Goal: Check status: Check status

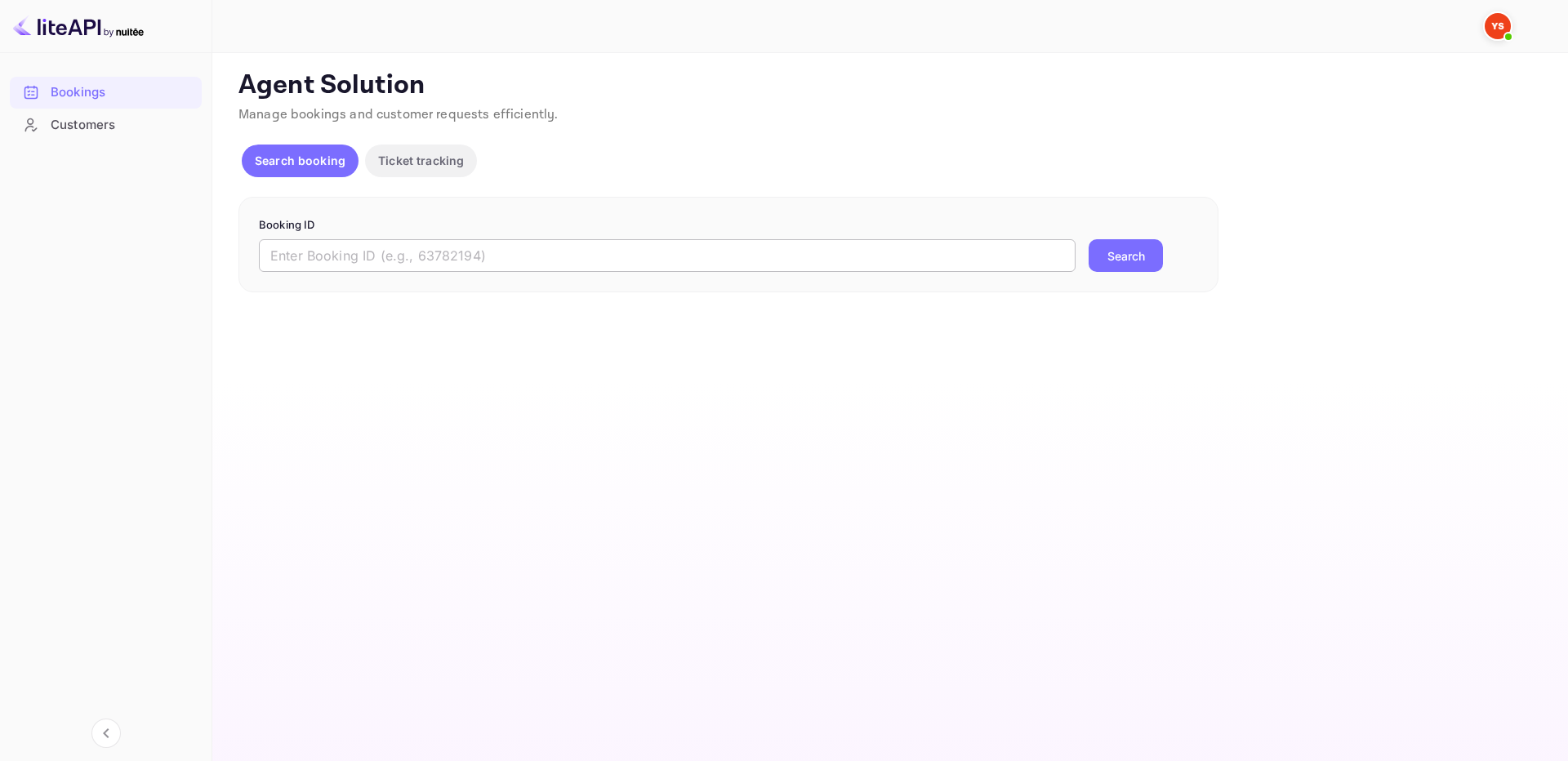
click at [929, 262] on input "text" at bounding box center [667, 255] width 817 height 33
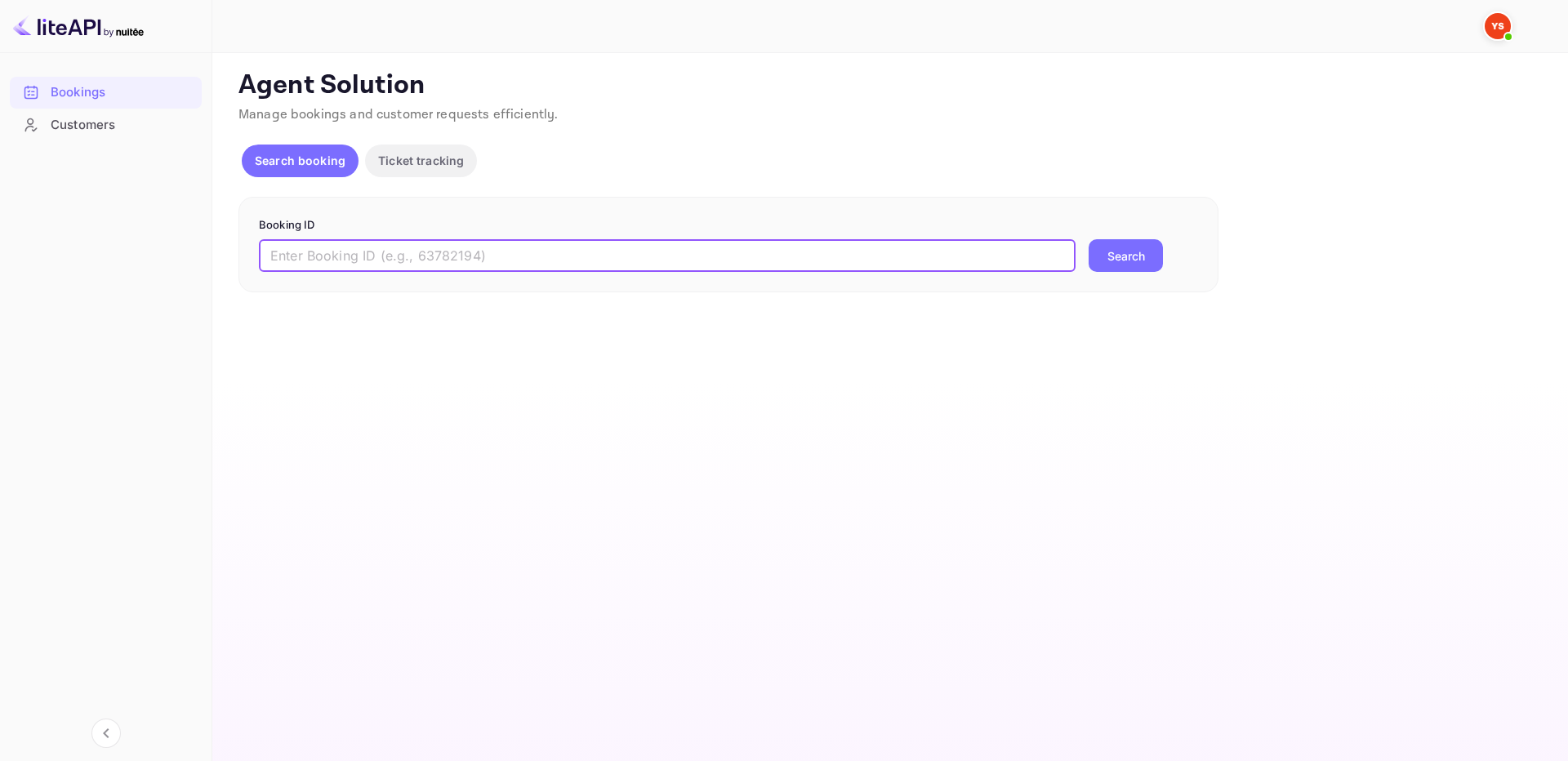
paste input "9482882"
type input "9482882"
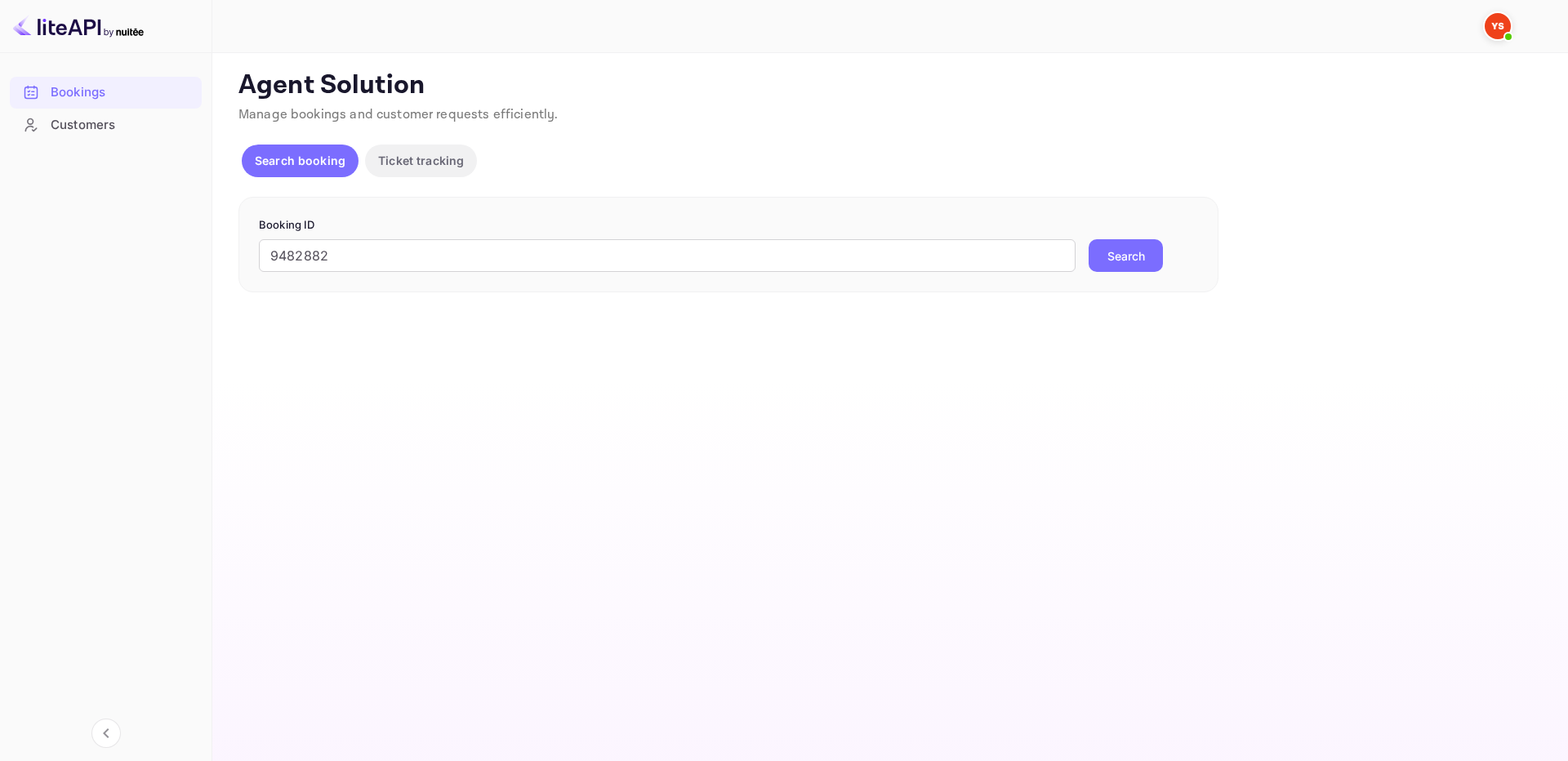
click at [1094, 256] on button "Search" at bounding box center [1126, 255] width 74 height 33
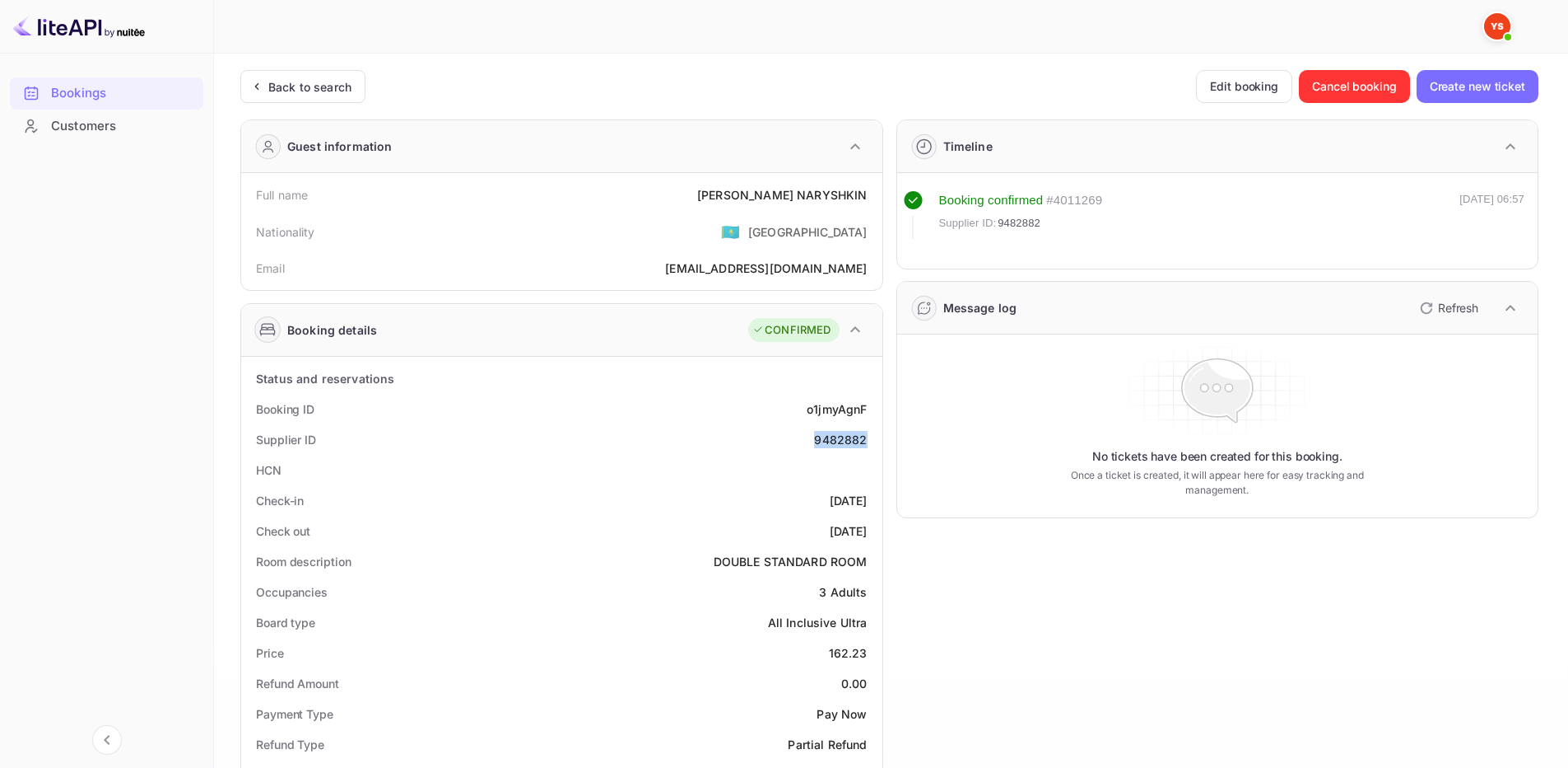
drag, startPoint x: 816, startPoint y: 444, endPoint x: 868, endPoint y: 444, distance: 52.0
click at [868, 444] on div "Supplier ID 9482882" at bounding box center [562, 439] width 628 height 30
copy div "9482882"
drag, startPoint x: 764, startPoint y: 190, endPoint x: 867, endPoint y: 192, distance: 103.0
click at [867, 192] on div "[PERSON_NAME]" at bounding box center [781, 194] width 169 height 17
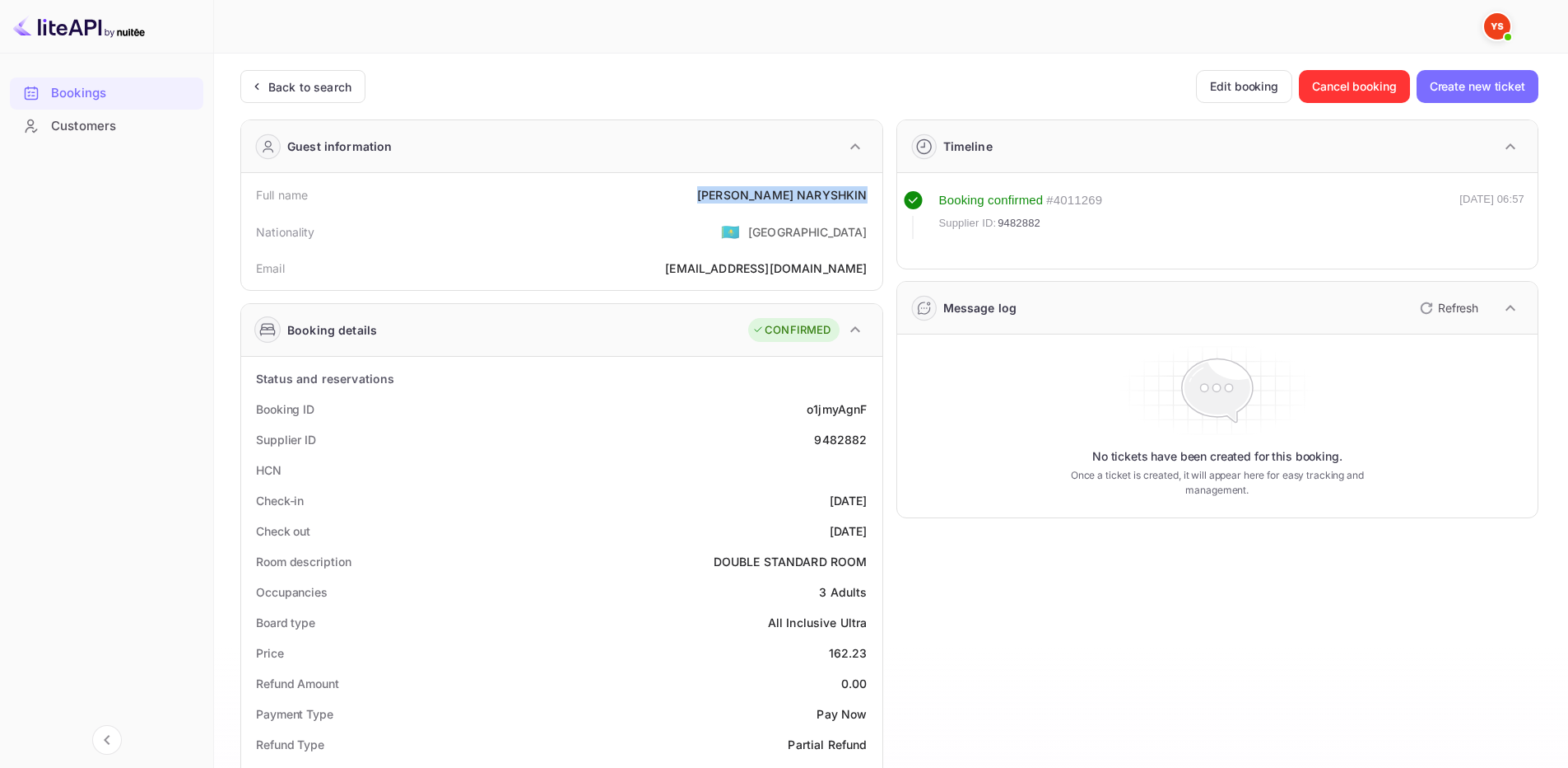
copy div "[PERSON_NAME]"
drag, startPoint x: 841, startPoint y: 649, endPoint x: 867, endPoint y: 654, distance: 26.5
click at [867, 654] on div "Price 162.23" at bounding box center [562, 653] width 628 height 30
copy div "162.23"
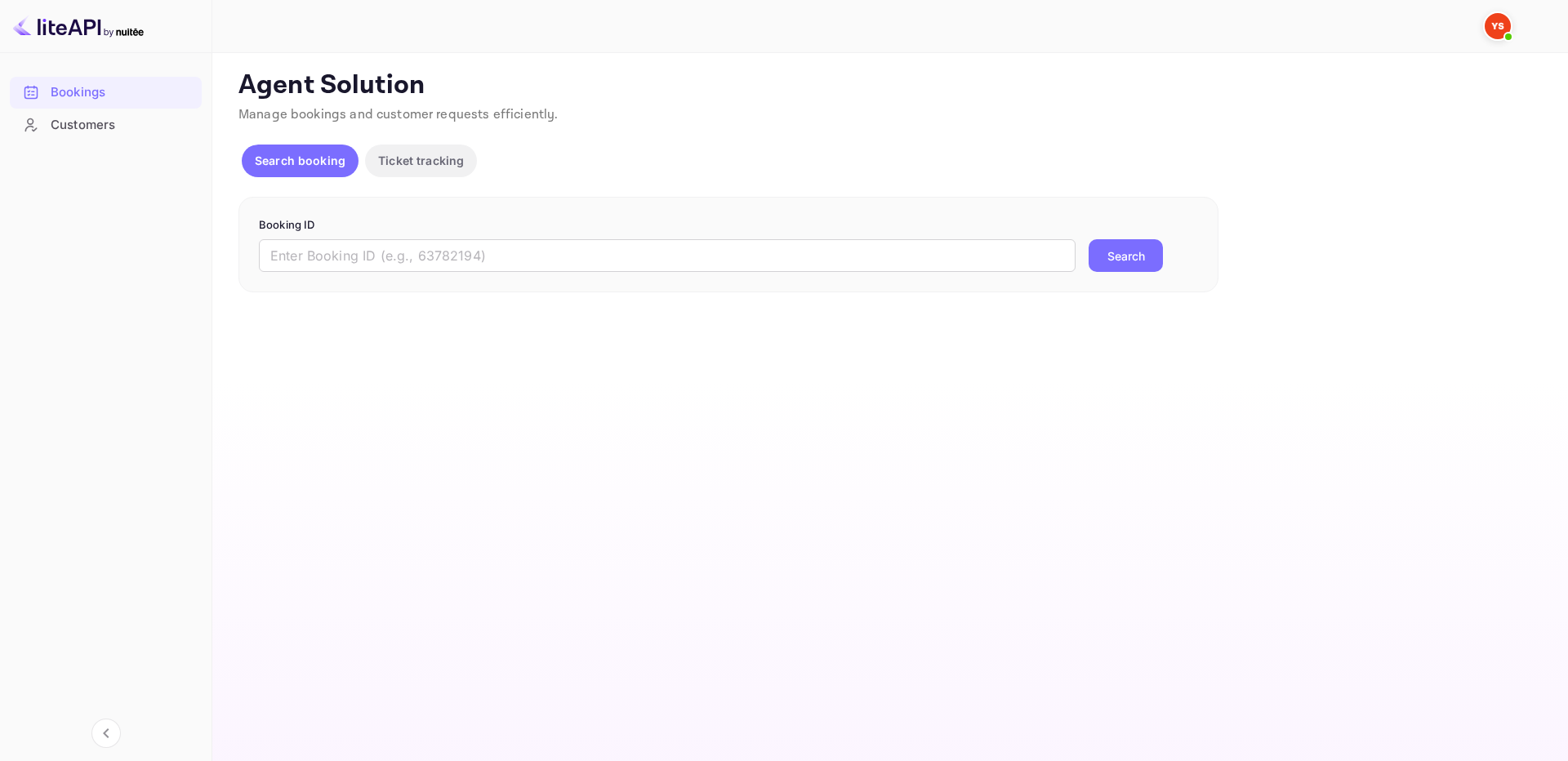
click at [978, 277] on div "Booking ID ​ Search" at bounding box center [728, 245] width 980 height 96
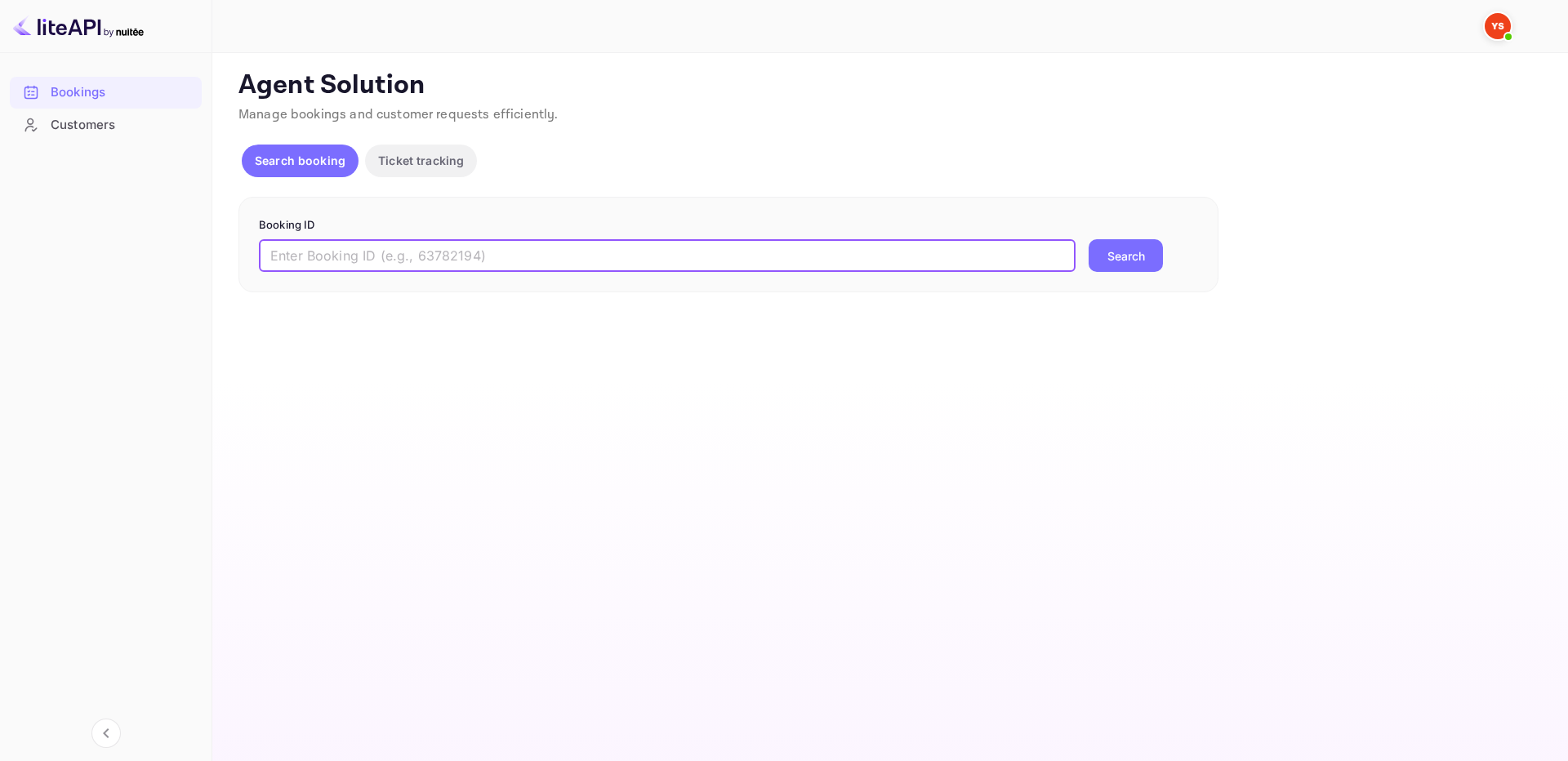
click at [996, 261] on input "text" at bounding box center [667, 255] width 817 height 33
paste input "7164320"
type input "7164320"
click at [1109, 258] on button "Search" at bounding box center [1126, 255] width 74 height 33
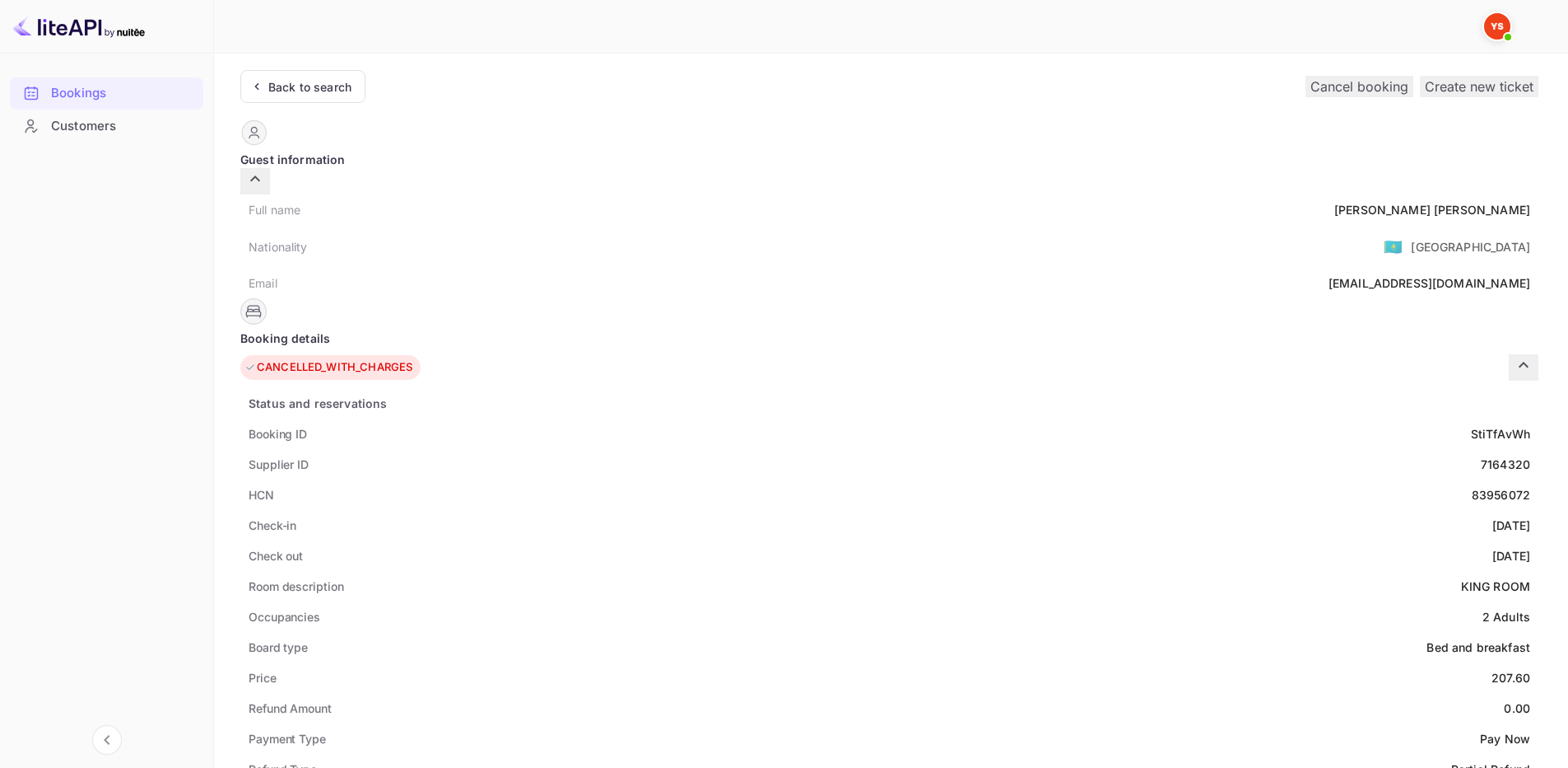
drag, startPoint x: 672, startPoint y: 330, endPoint x: 832, endPoint y: 335, distance: 160.1
click at [420, 355] on div "CANCELLED_WITH_CHARGES" at bounding box center [330, 367] width 180 height 25
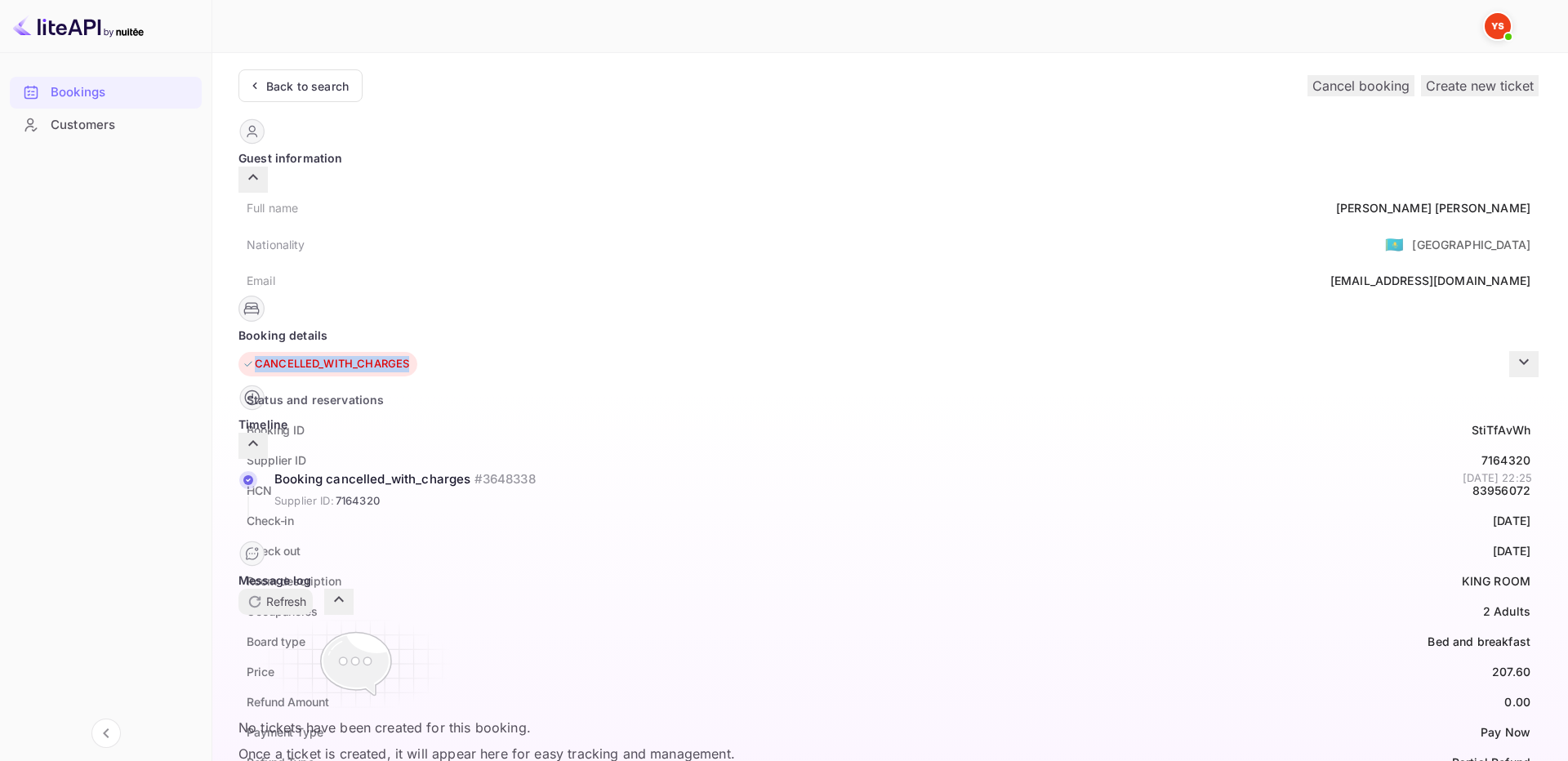
click at [1514, 351] on icon "button" at bounding box center [1524, 361] width 20 height 20
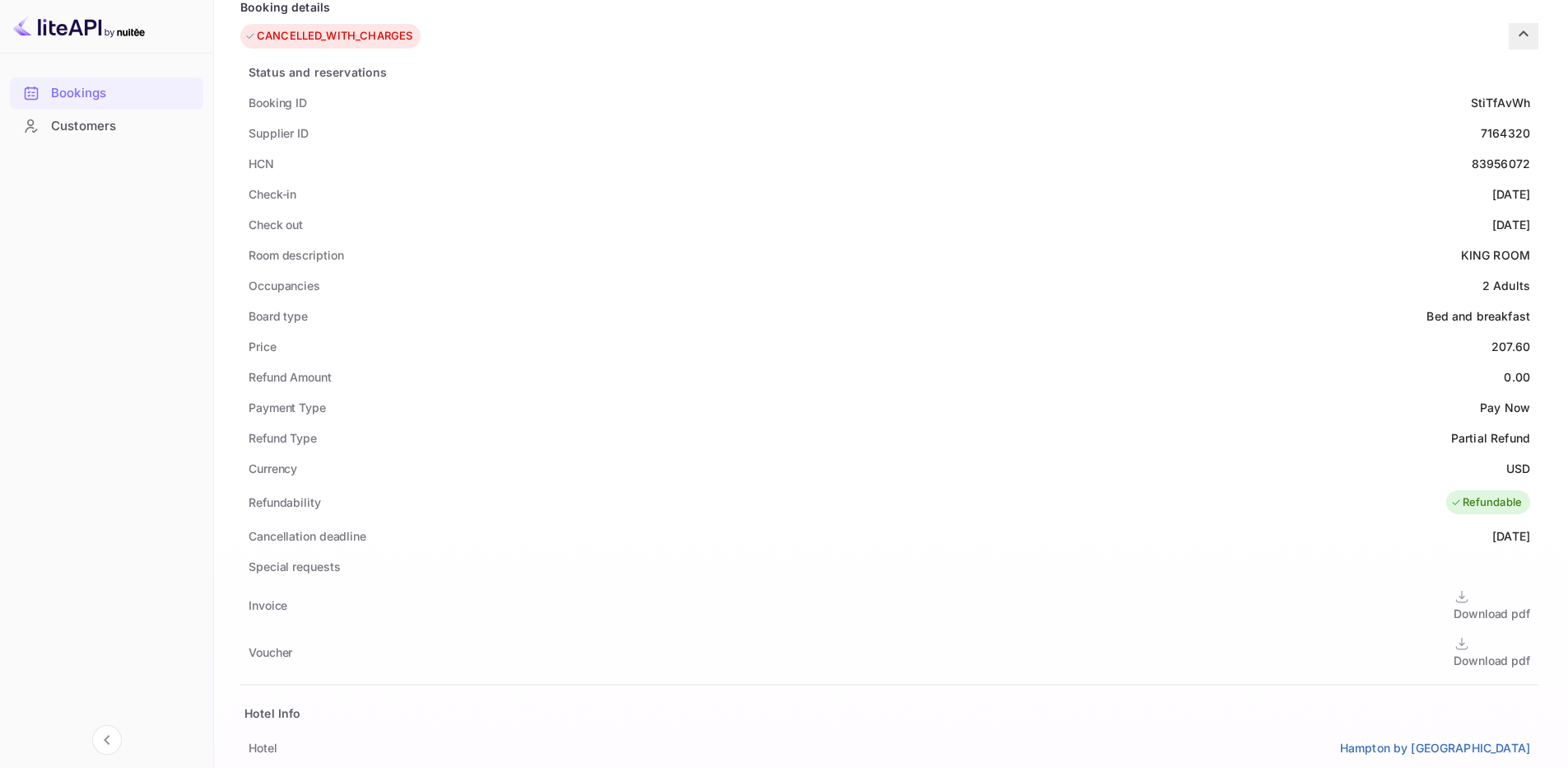
scroll to position [411, 0]
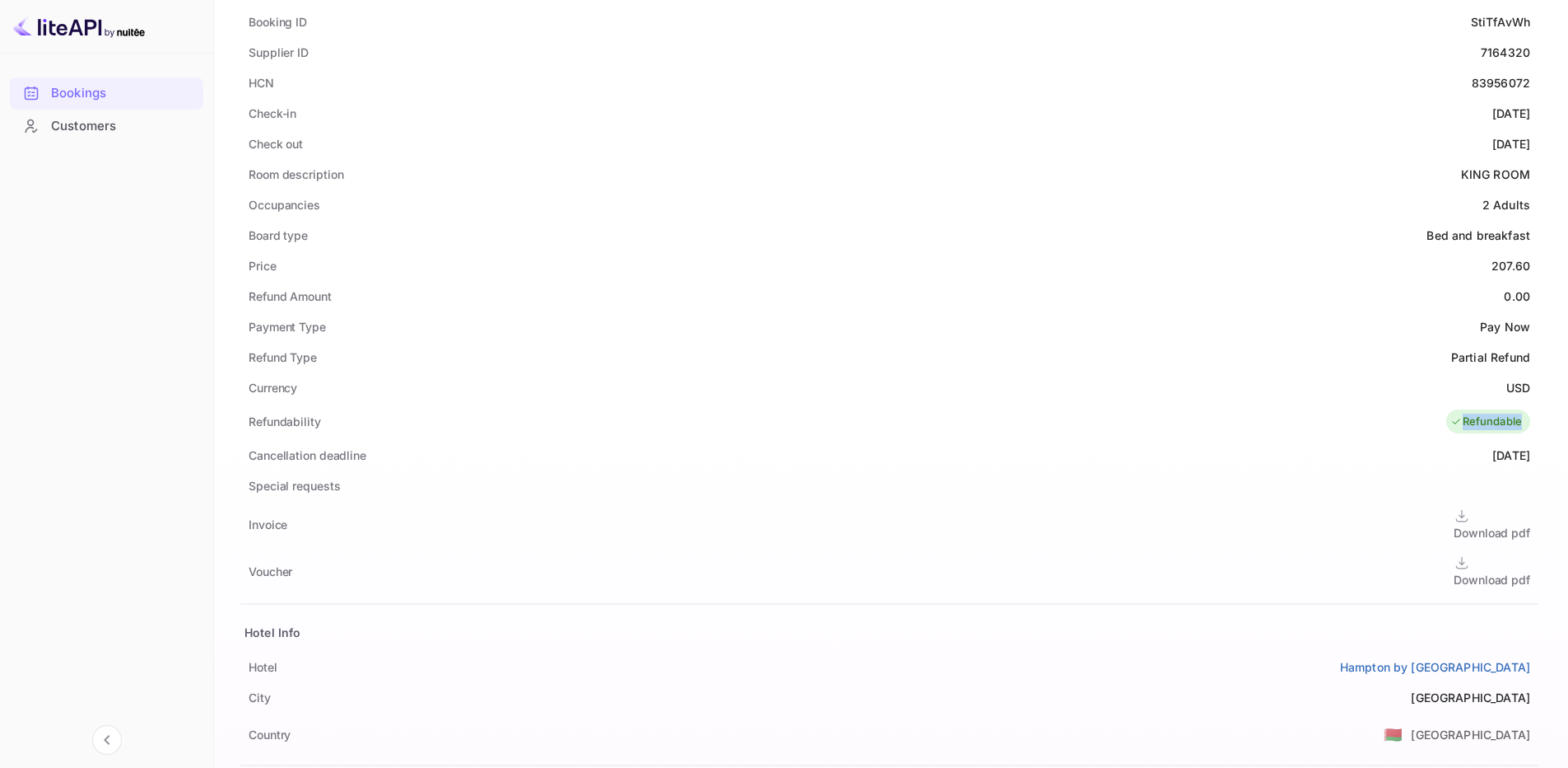
click at [1446, 410] on div "Refundable" at bounding box center [1488, 422] width 85 height 25
drag, startPoint x: 988, startPoint y: 335, endPoint x: 973, endPoint y: 330, distance: 15.8
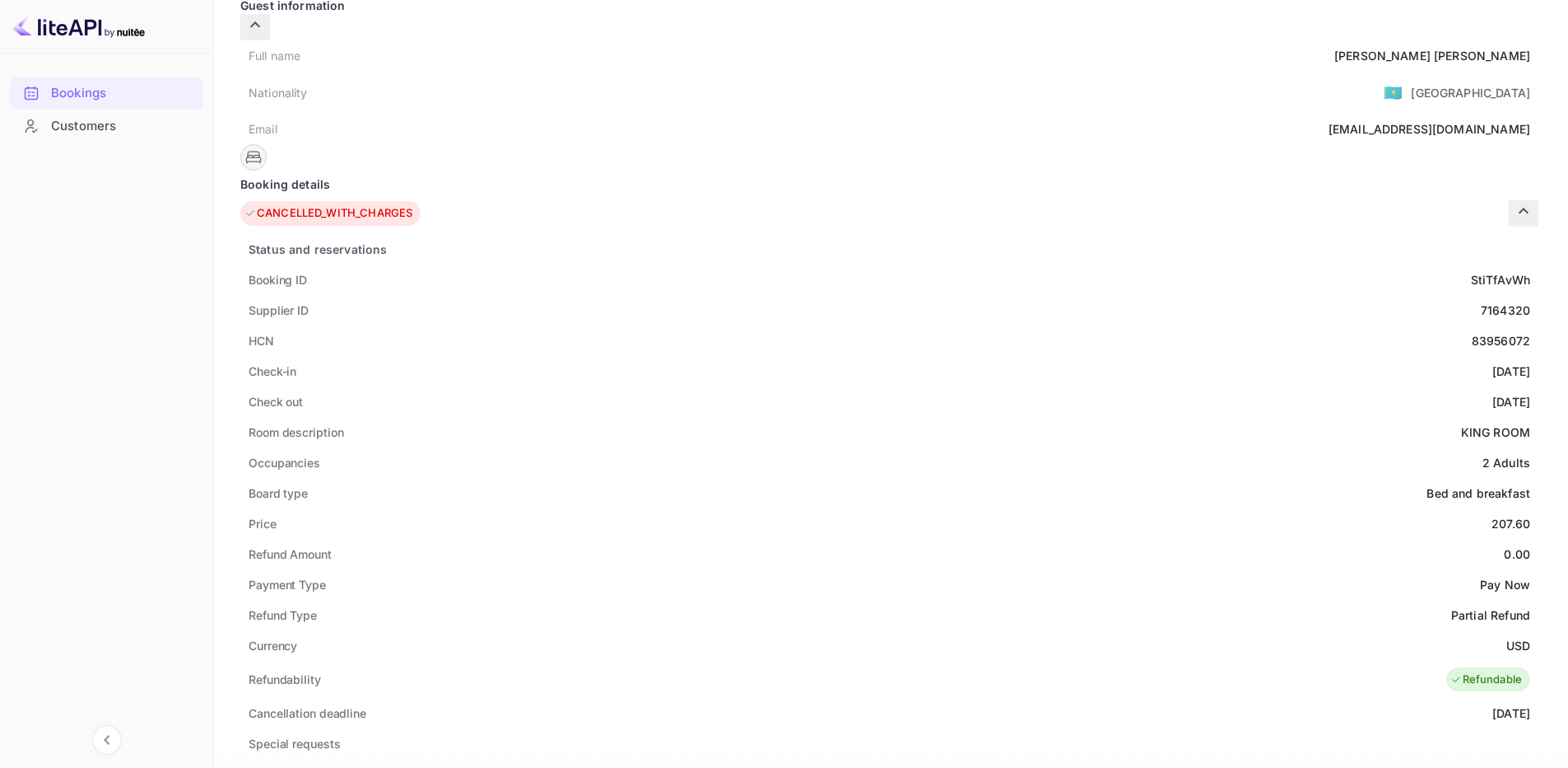
scroll to position [0, 0]
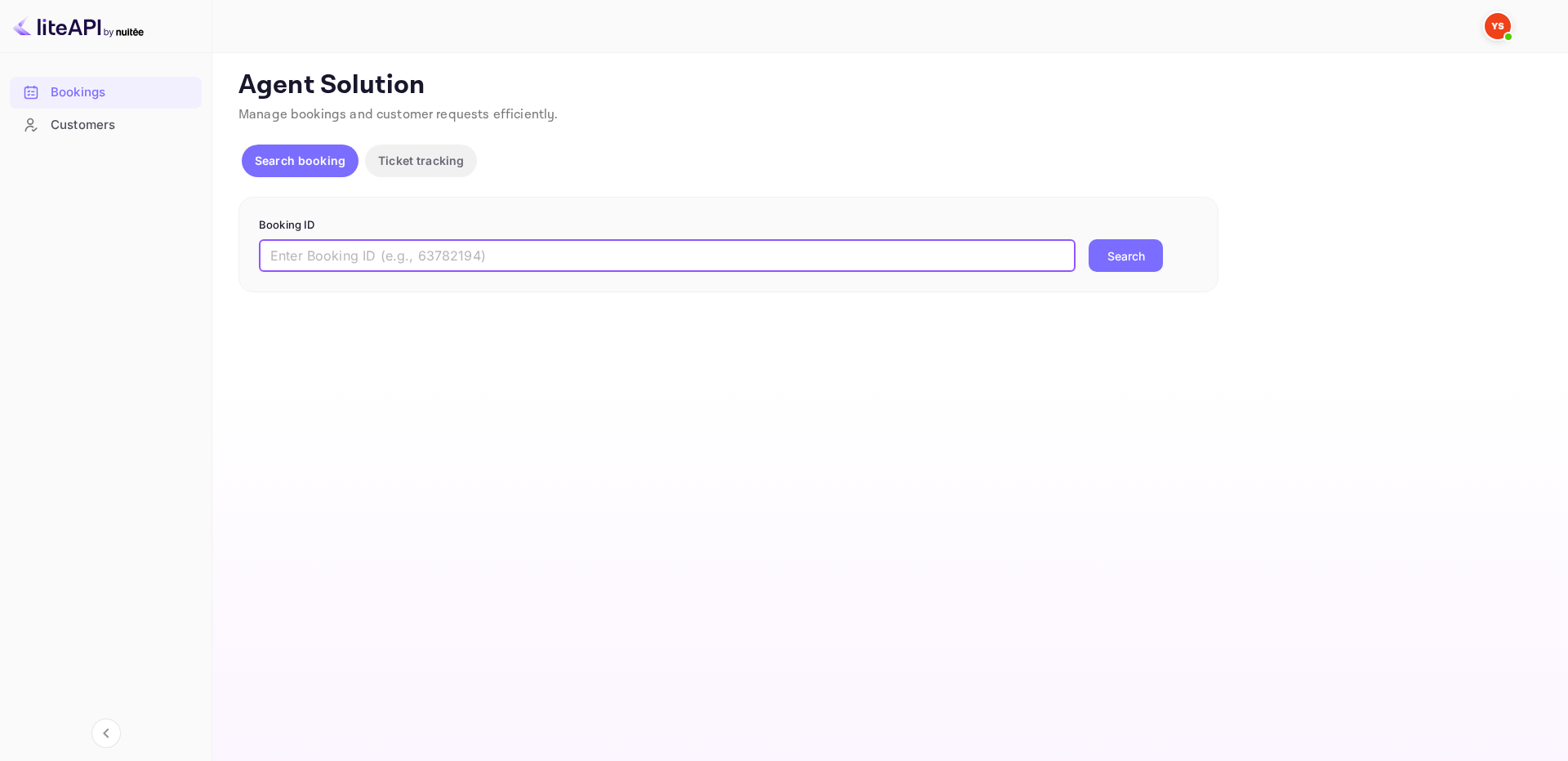
click at [1013, 254] on input "text" at bounding box center [667, 255] width 817 height 33
paste input "9682280"
type input "9682280"
click at [1132, 252] on button "Search" at bounding box center [1126, 255] width 74 height 33
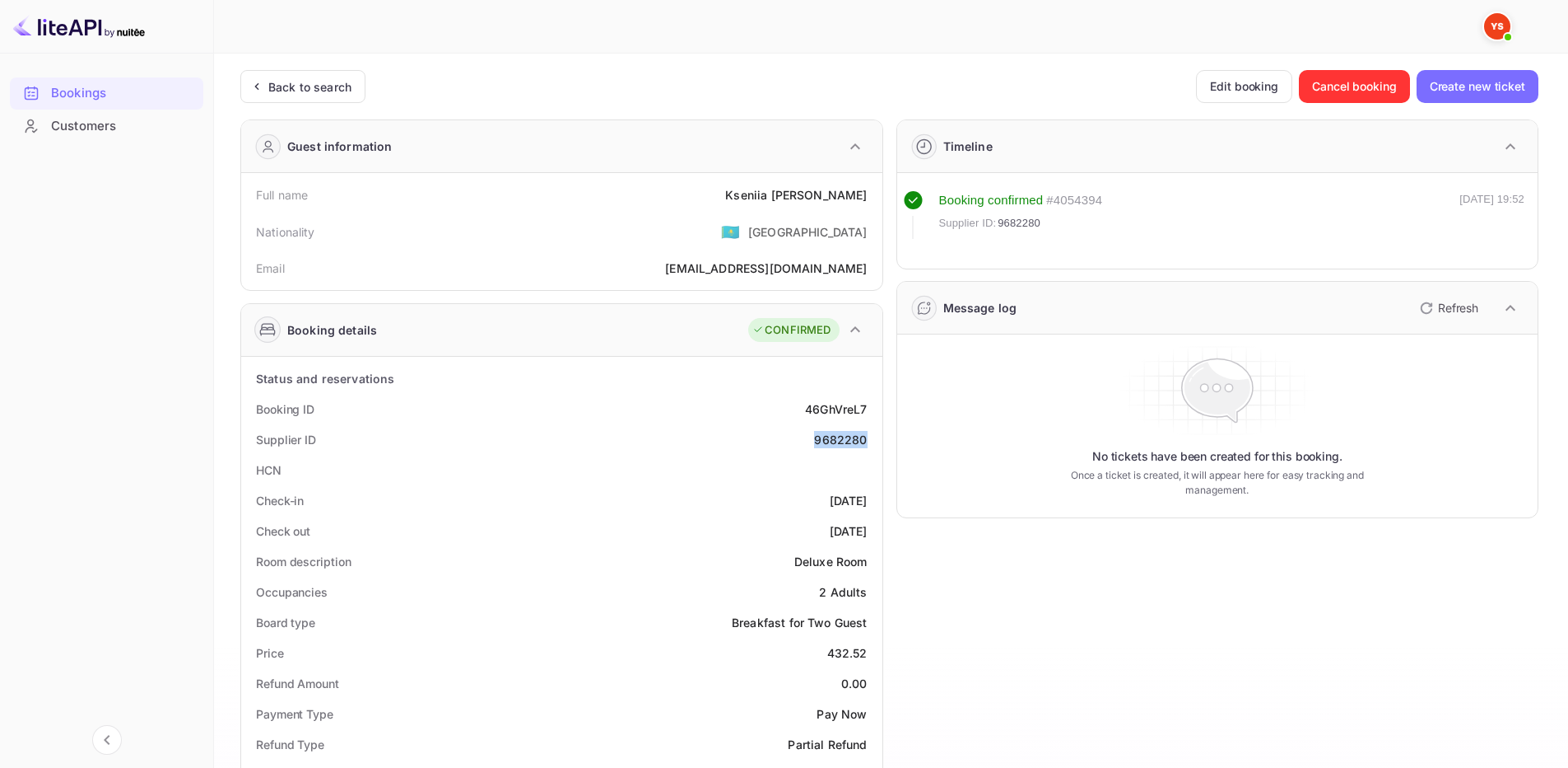
drag, startPoint x: 832, startPoint y: 440, endPoint x: 873, endPoint y: 442, distance: 41.0
click at [873, 442] on div "Supplier ID 9682280" at bounding box center [562, 439] width 628 height 30
drag, startPoint x: 753, startPoint y: 195, endPoint x: 867, endPoint y: 200, distance: 114.1
click at [867, 200] on div "Full name Kseniia Akhromova" at bounding box center [562, 194] width 628 height 30
copy div "Kseniia Akhromova"
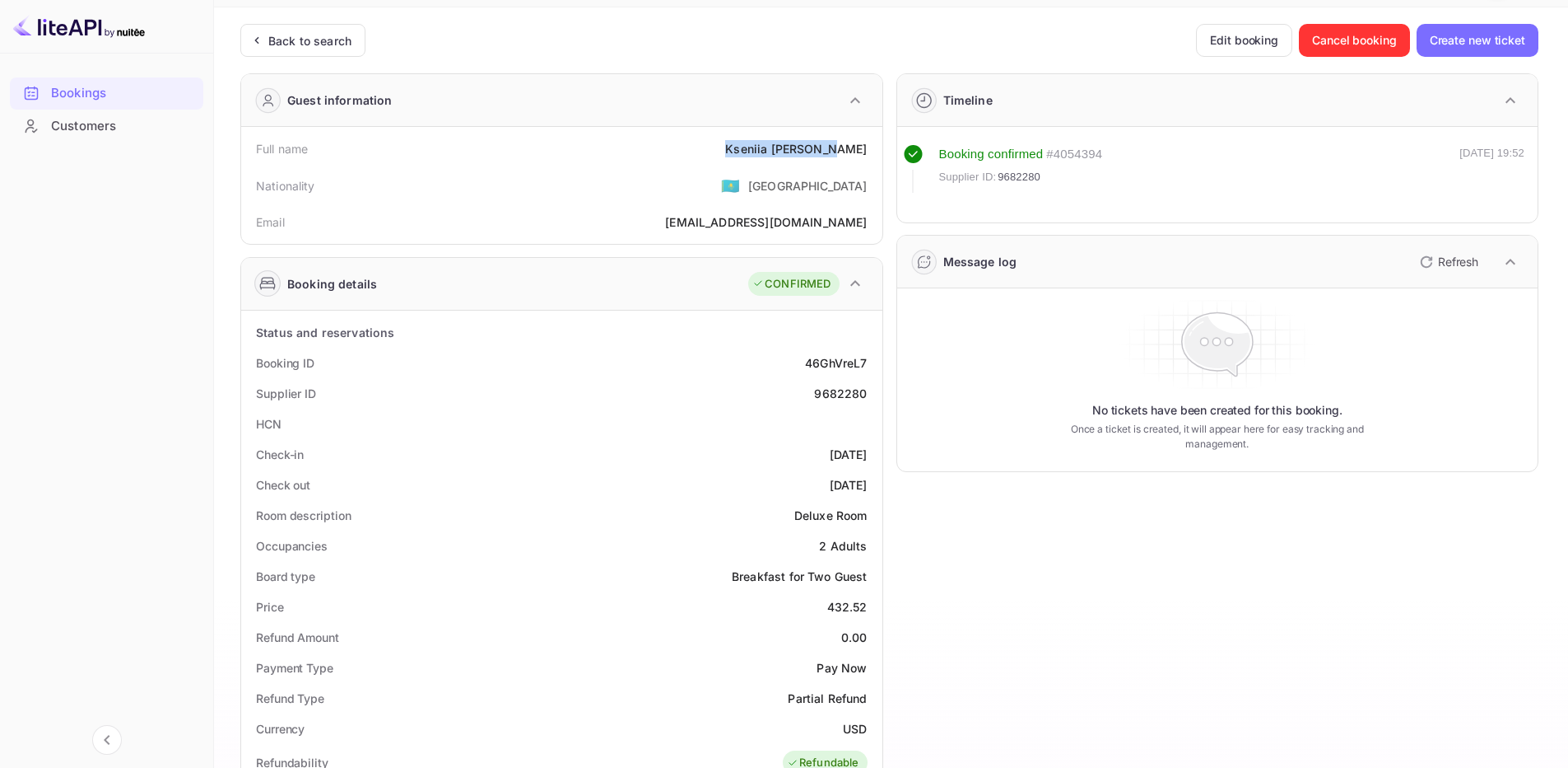
scroll to position [82, 0]
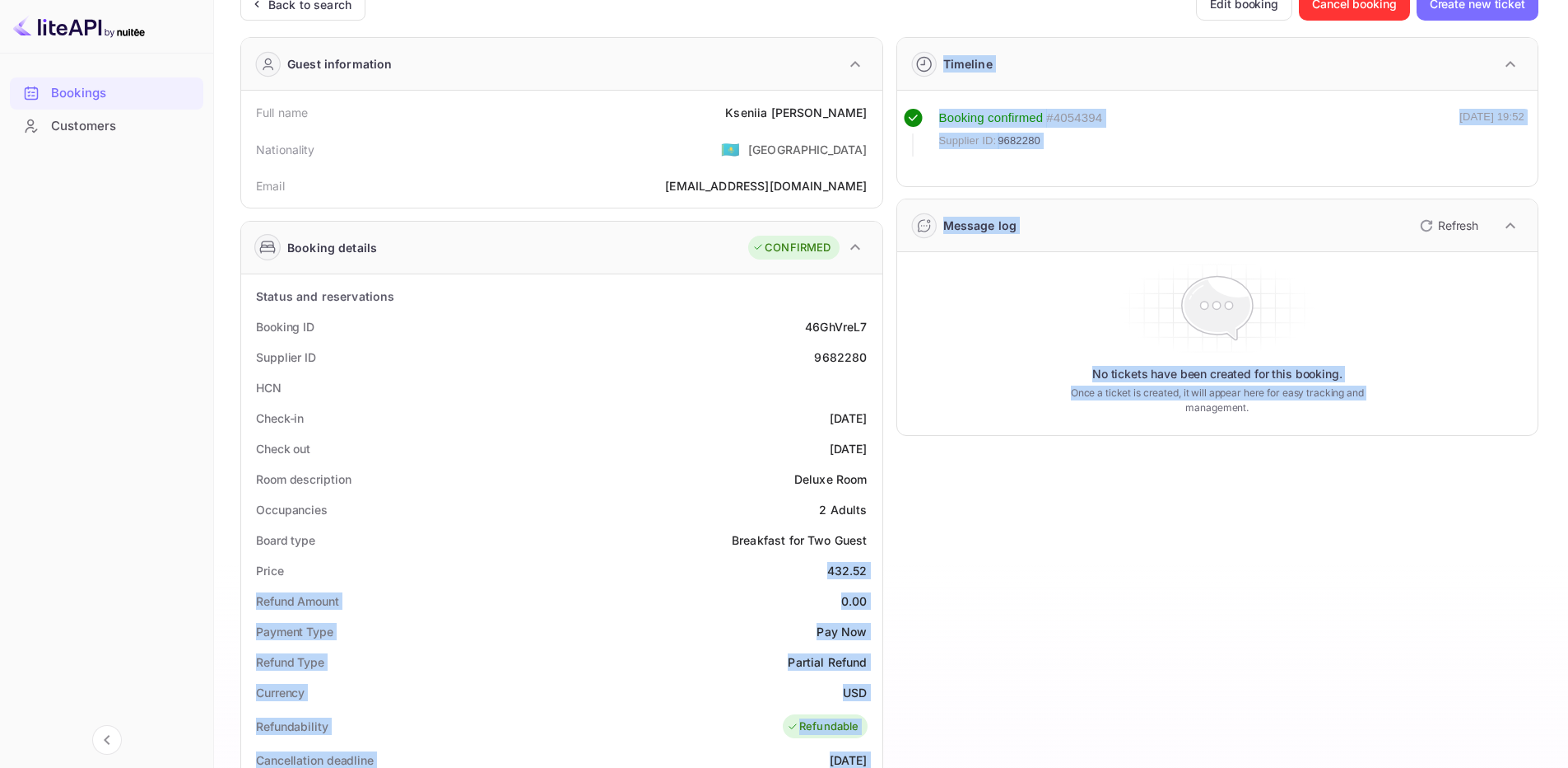
drag, startPoint x: 838, startPoint y: 574, endPoint x: 889, endPoint y: 575, distance: 51.0
click at [889, 575] on div "Guest information Full name Kseniia Akhromova Nationality 🇰🇿 Kazakhstan Email k…" at bounding box center [883, 624] width 1312 height 1201
click at [770, 569] on div "Price 432.52" at bounding box center [562, 570] width 628 height 30
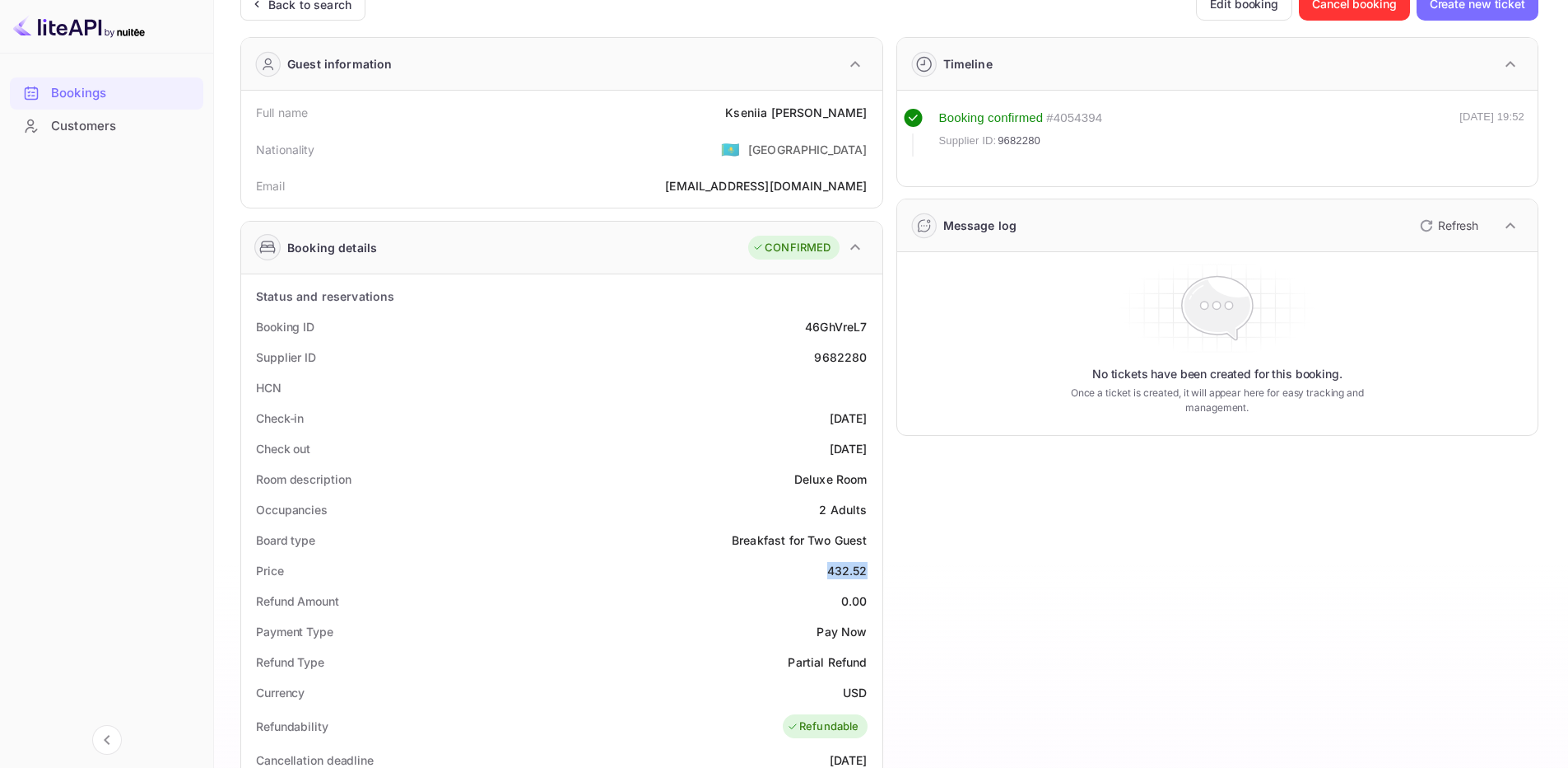
drag, startPoint x: 845, startPoint y: 566, endPoint x: 867, endPoint y: 569, distance: 22.2
click at [867, 569] on div "Price 432.52" at bounding box center [562, 570] width 628 height 30
copy div "432.52"
